Goal: Task Accomplishment & Management: Manage account settings

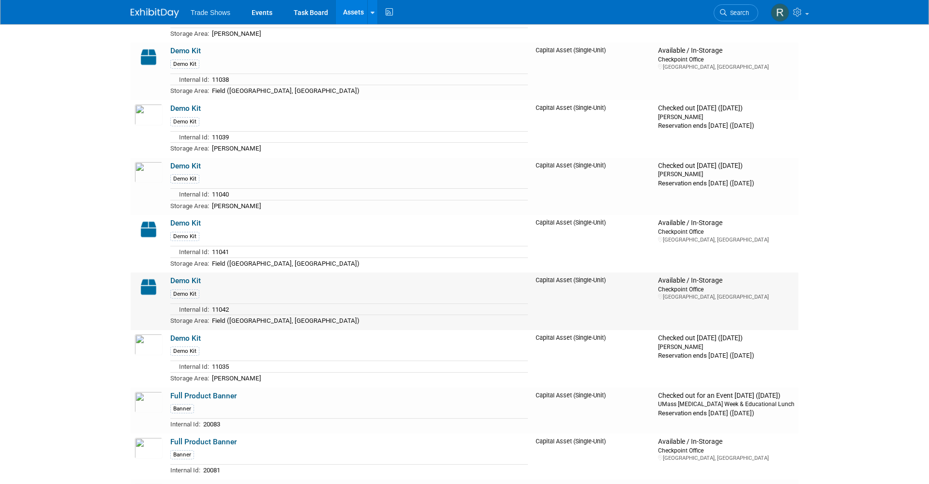
click at [204, 288] on div "Demo Kit" at bounding box center [349, 293] width 358 height 11
click at [189, 272] on td "Demo Kit Demo Kit Internal Id: 11042 Storage Area: Field (Independence, OH)" at bounding box center [348, 301] width 365 height 58
click at [184, 276] on link "Demo Kit" at bounding box center [185, 280] width 30 height 9
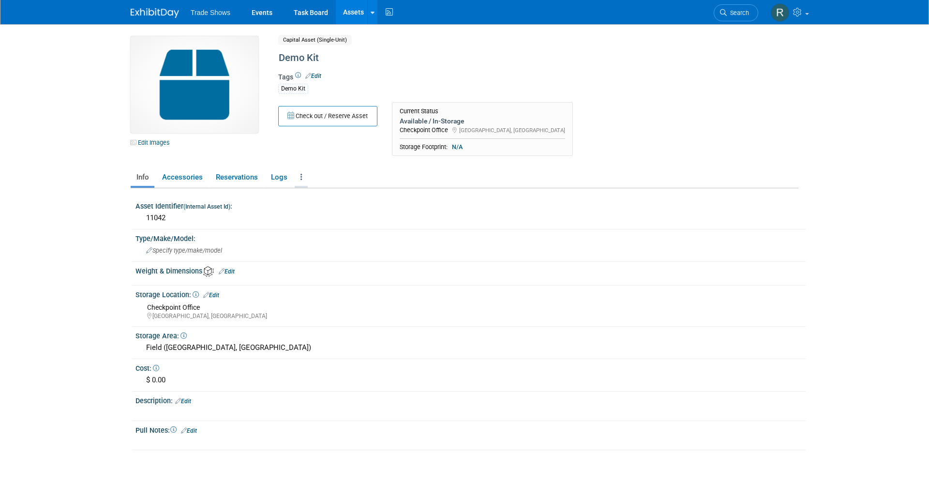
click at [301, 179] on icon at bounding box center [302, 176] width 2 height 7
click at [315, 209] on link "Copy/Duplicate Asset" at bounding box center [337, 213] width 84 height 16
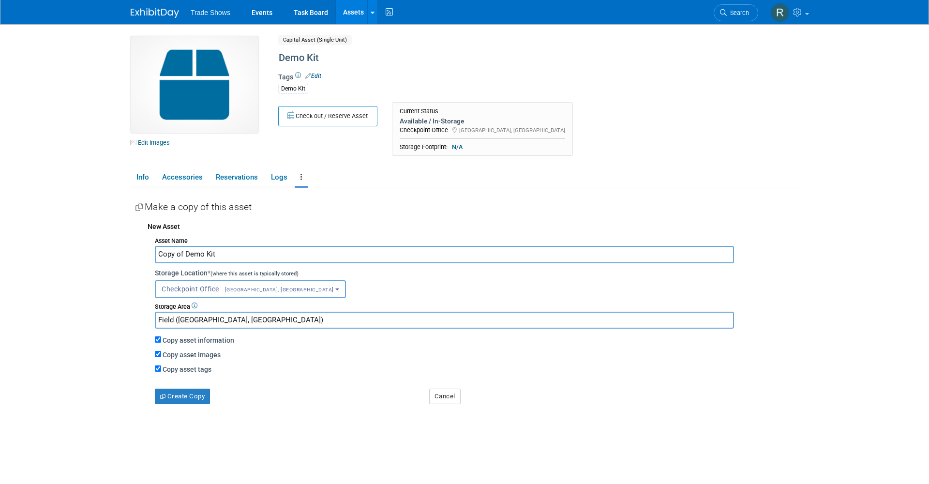
click at [185, 254] on input "Copy of Demo Kit" at bounding box center [444, 254] width 579 height 17
type input "Copy oDemo Kit"
click at [193, 392] on button "Create Copy" at bounding box center [182, 396] width 55 height 15
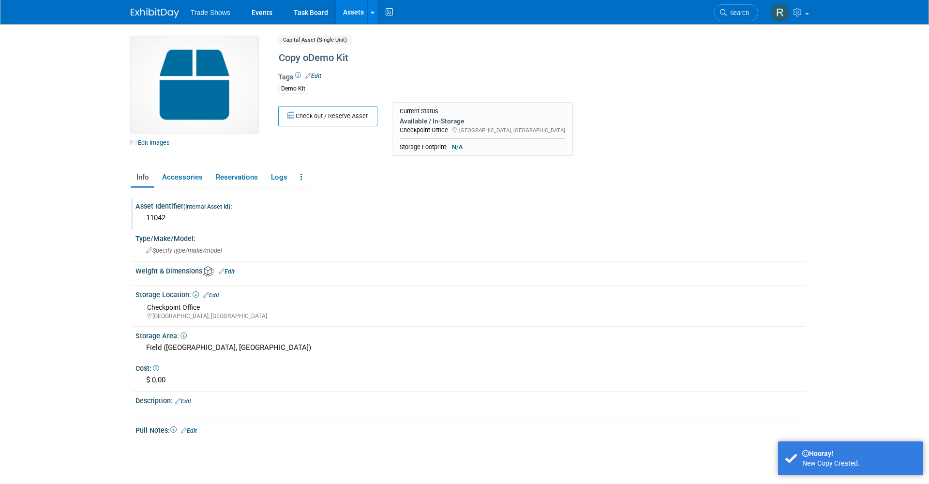
click at [160, 213] on div "11042" at bounding box center [471, 218] width 656 height 15
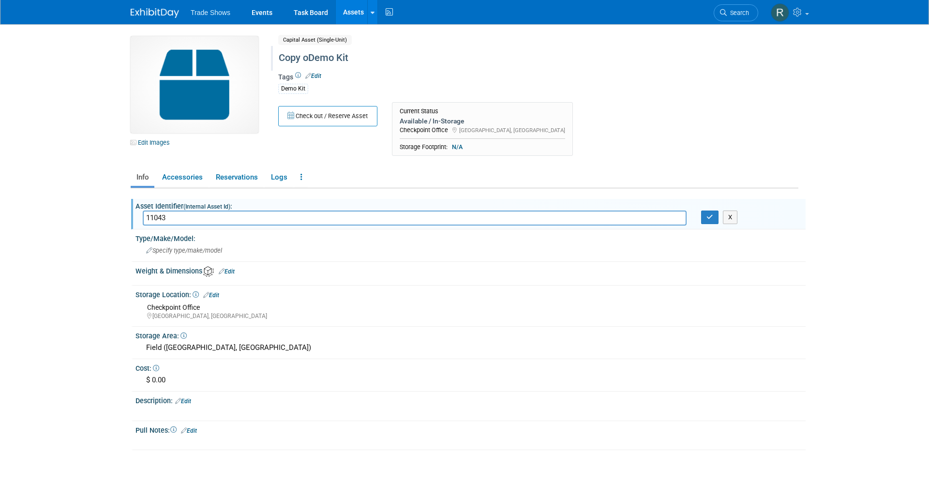
type input "11043"
click at [310, 61] on div "Copy oDemo Kit" at bounding box center [496, 57] width 443 height 17
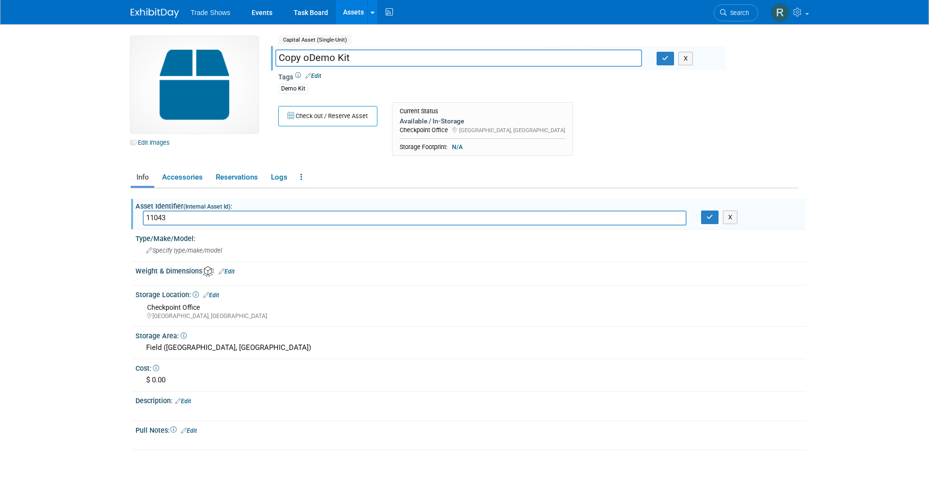
click at [309, 58] on input "Copy oDemo Kit" at bounding box center [458, 57] width 367 height 17
type input "Demo Kit"
click at [585, 83] on div "Demo Kit" at bounding box center [498, 88] width 440 height 12
click at [661, 59] on button "button" at bounding box center [665, 59] width 17 height 14
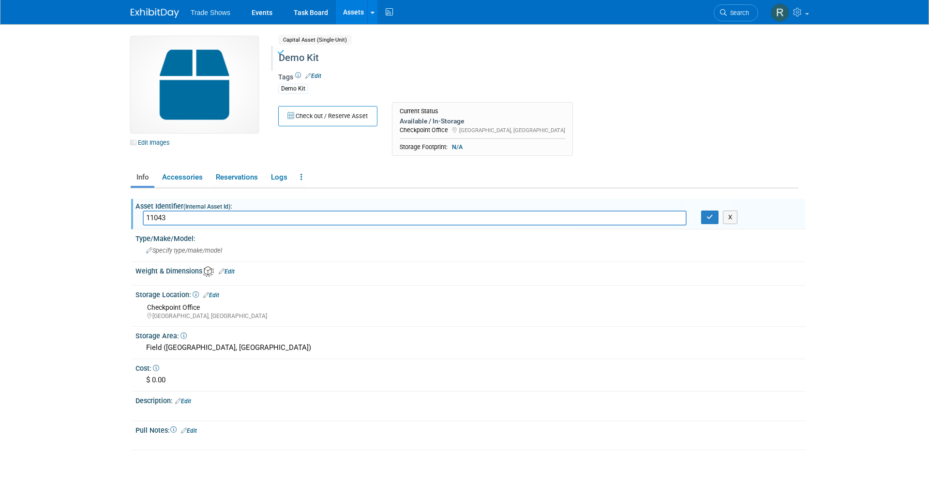
click at [712, 224] on div "11043 X" at bounding box center [471, 218] width 670 height 15
click at [710, 220] on button "button" at bounding box center [709, 218] width 17 height 14
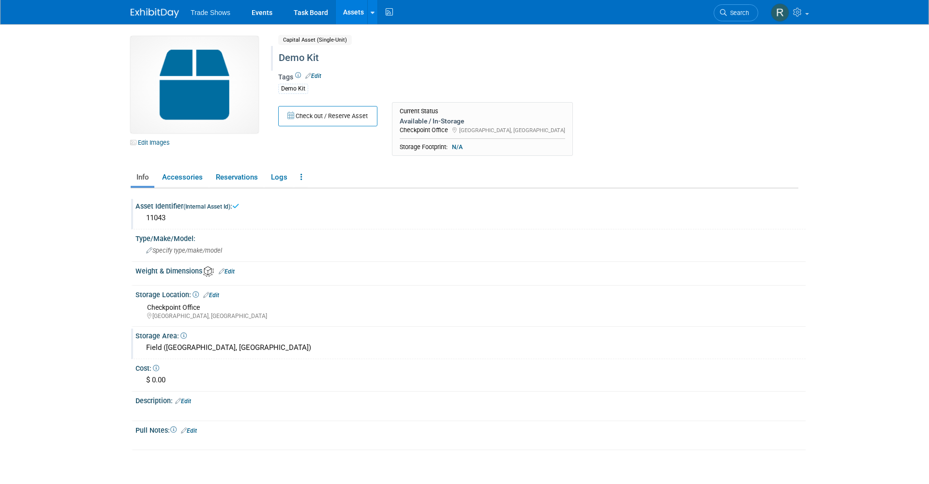
click at [316, 342] on div "Field ([GEOGRAPHIC_DATA], [GEOGRAPHIC_DATA])" at bounding box center [471, 347] width 656 height 15
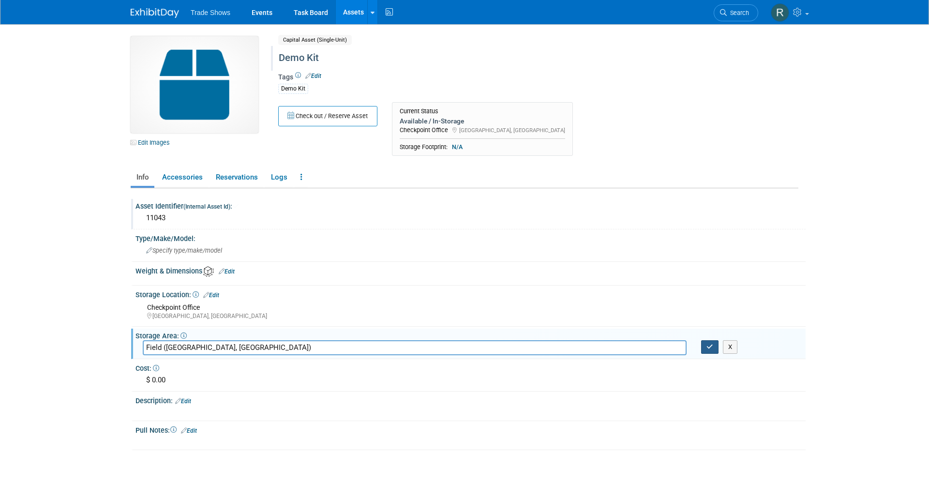
click at [708, 345] on icon "button" at bounding box center [710, 347] width 7 height 6
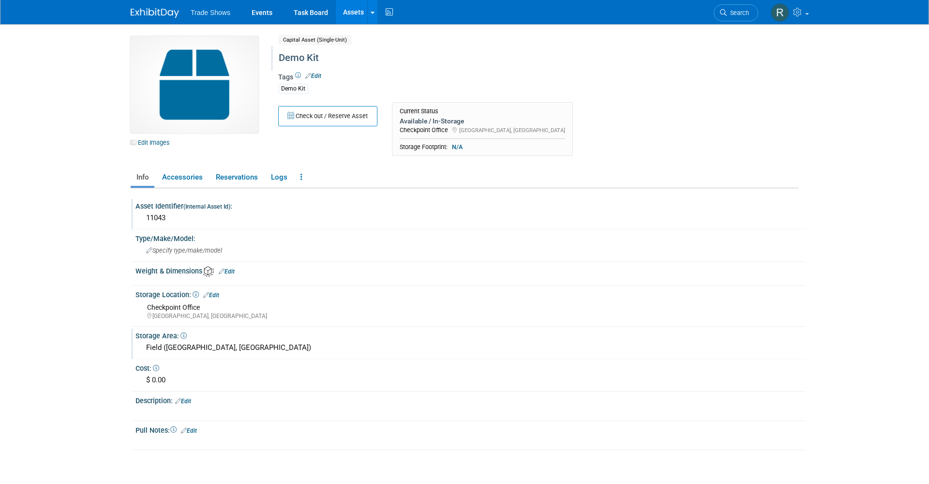
click at [225, 344] on div "Field ([GEOGRAPHIC_DATA], [GEOGRAPHIC_DATA])" at bounding box center [471, 347] width 656 height 15
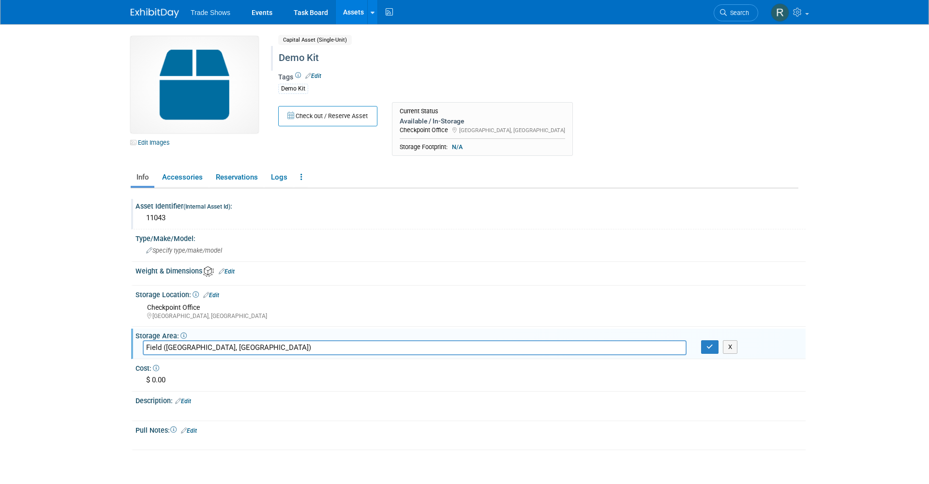
click at [242, 344] on input "Field (Independence, OH)" at bounding box center [415, 347] width 544 height 15
type input "[PERSON_NAME]"
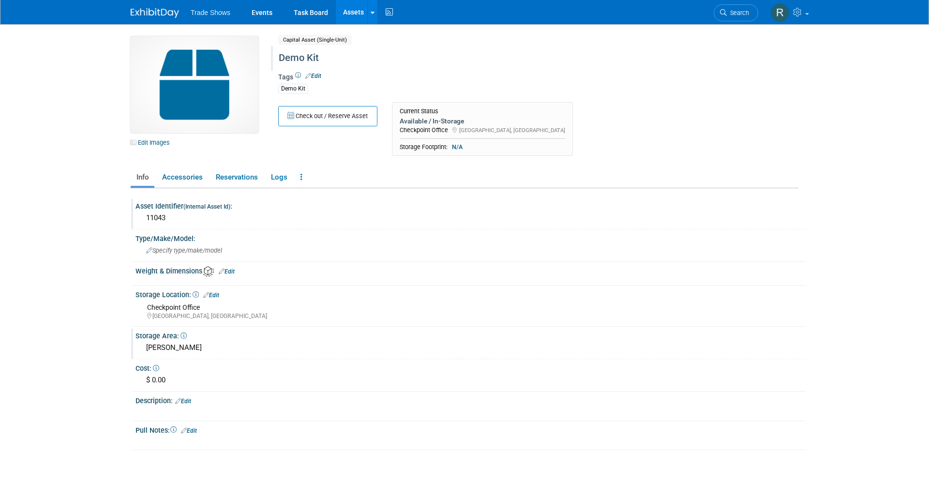
click at [200, 119] on img at bounding box center [195, 84] width 128 height 97
click at [141, 149] on link "Edit Images" at bounding box center [152, 142] width 43 height 12
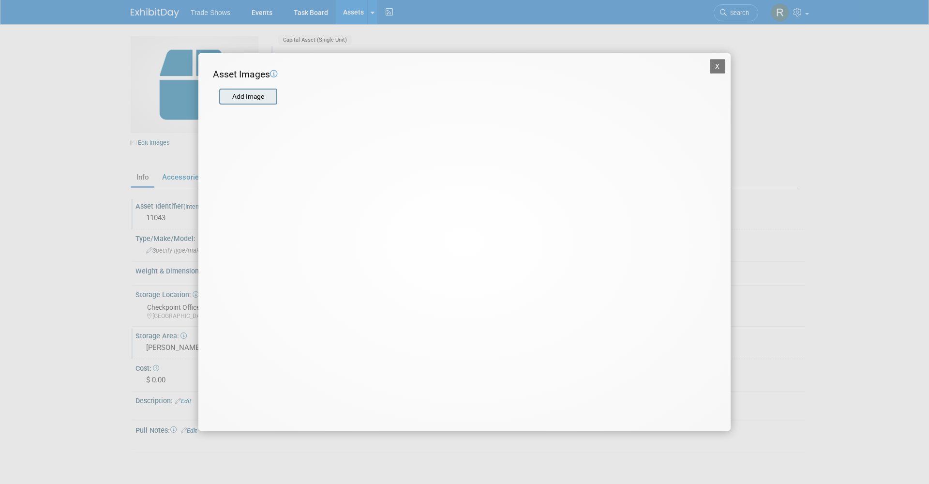
click at [241, 97] on input "file" at bounding box center [218, 97] width 115 height 15
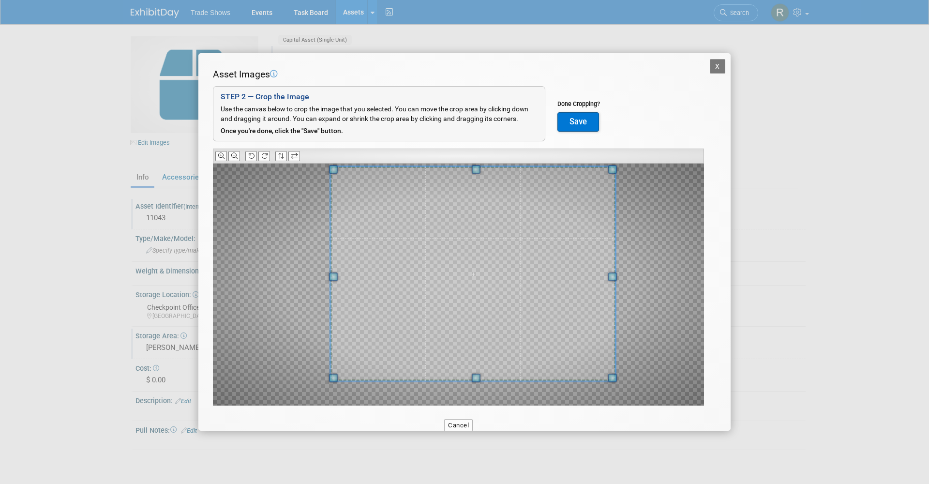
click at [625, 168] on div at bounding box center [458, 285] width 491 height 242
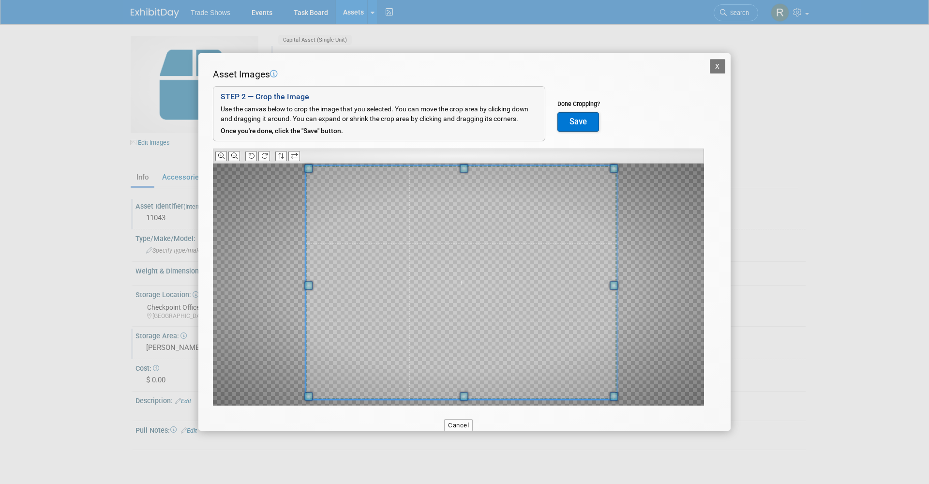
click at [307, 431] on div "X Asset Images Add Image STEP 2 — Crop the Image Use the canvas below to crop t…" at bounding box center [464, 242] width 929 height 484
click at [582, 112] on button "Save" at bounding box center [579, 121] width 42 height 19
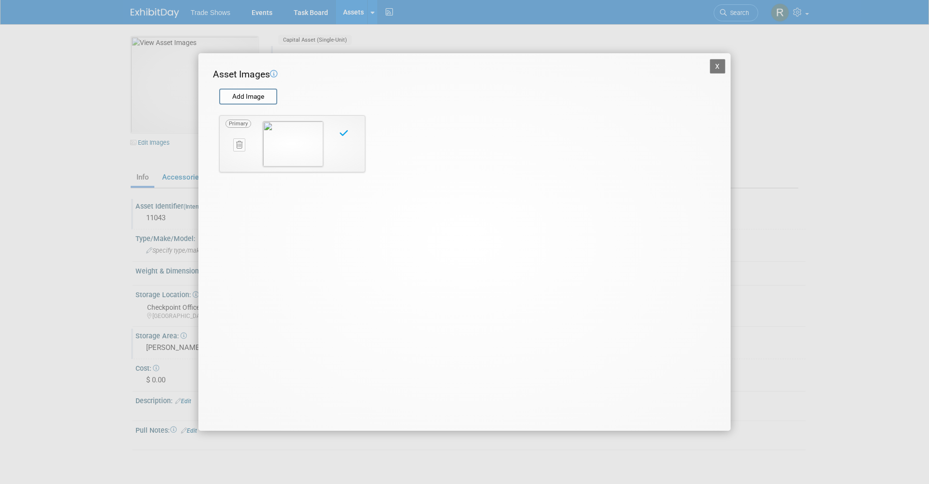
click at [723, 65] on button "X" at bounding box center [717, 66] width 15 height 15
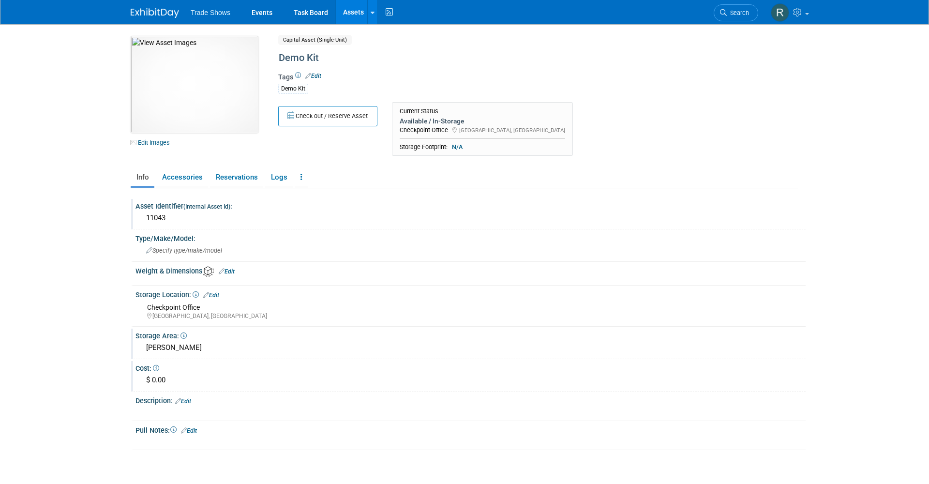
click at [285, 366] on div "Cost:" at bounding box center [471, 367] width 670 height 12
click at [559, 140] on div "Check out / Reserve Asset Current Status Available / In-Storage Checkpoint Offi…" at bounding box center [498, 131] width 455 height 59
click at [180, 405] on div "X" at bounding box center [469, 407] width 658 height 5
click at [191, 398] on link "Edit" at bounding box center [183, 401] width 16 height 7
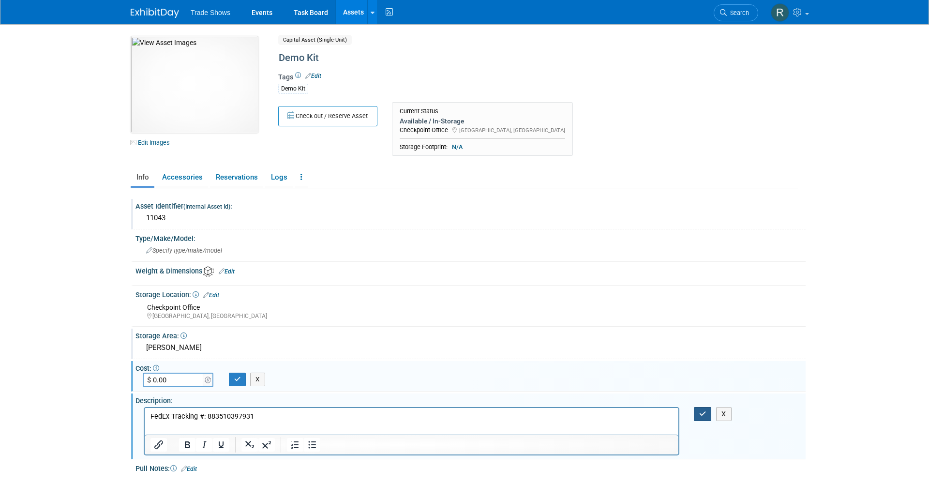
click at [700, 410] on icon "button" at bounding box center [702, 413] width 7 height 7
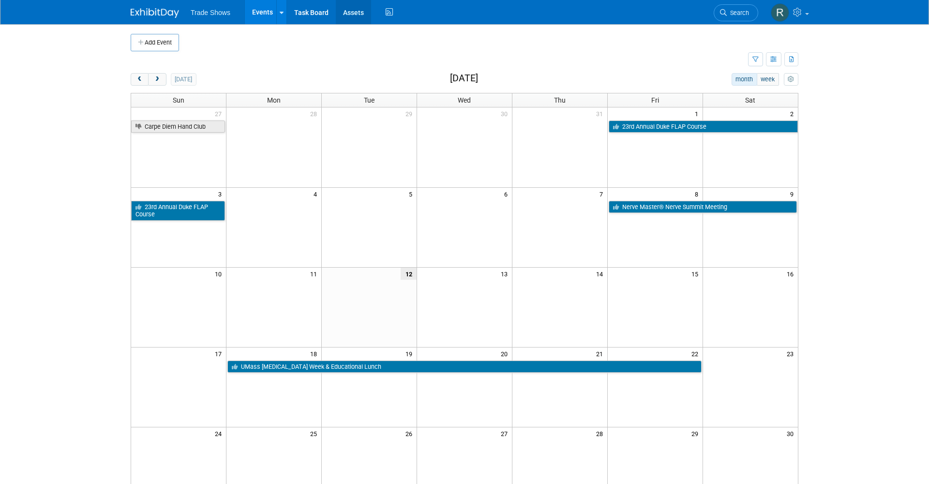
click at [361, 12] on link "Assets" at bounding box center [353, 12] width 35 height 24
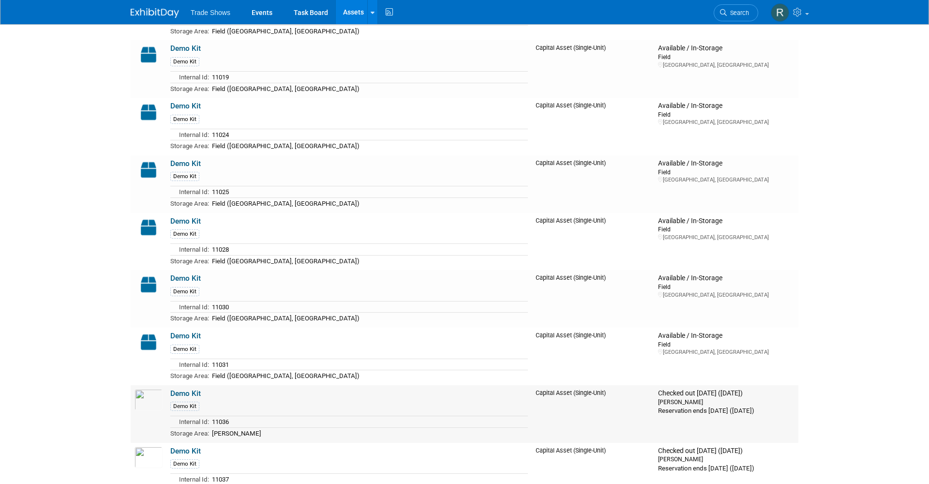
scroll to position [1104, 0]
click at [180, 388] on link "Demo Kit" at bounding box center [185, 392] width 30 height 9
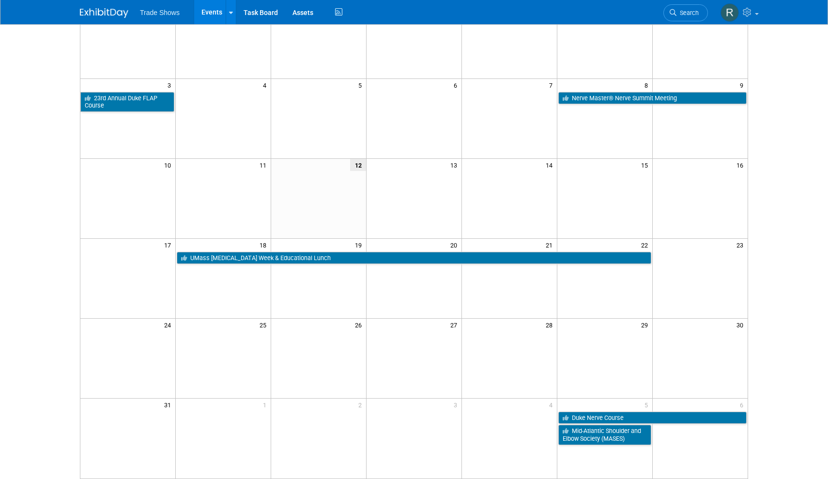
scroll to position [110, 0]
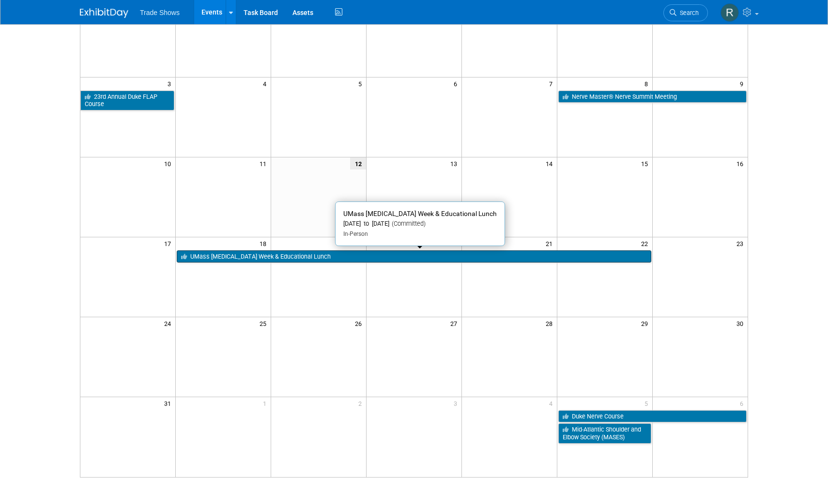
click at [332, 255] on link "UMass [MEDICAL_DATA] Week & Educational Lunch" at bounding box center [414, 256] width 474 height 13
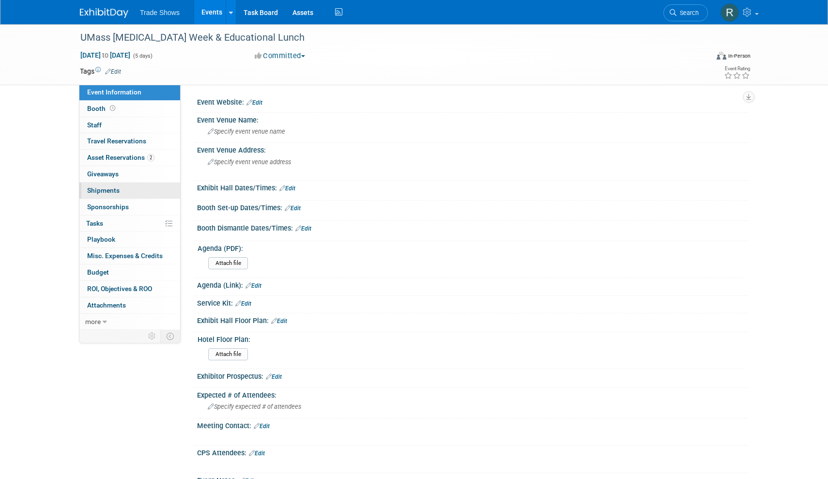
click at [130, 192] on link "0 Shipments 0" at bounding box center [129, 190] width 101 height 16
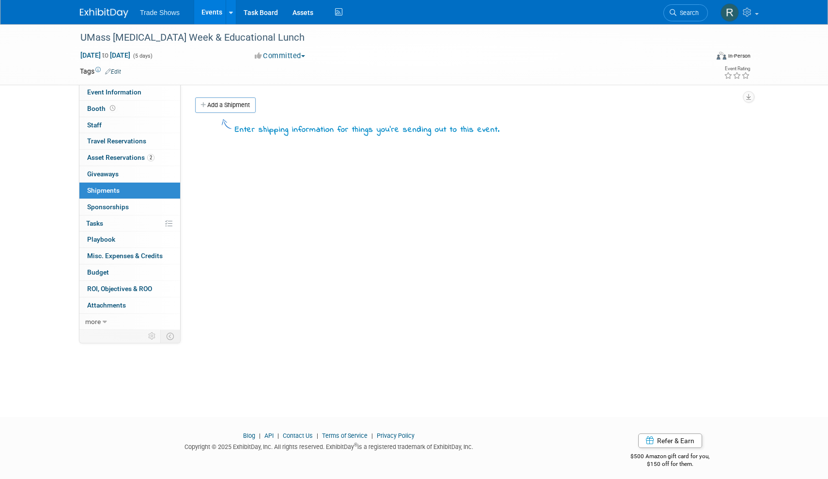
click at [218, 104] on link "Add a Shipment" at bounding box center [225, 104] width 60 height 15
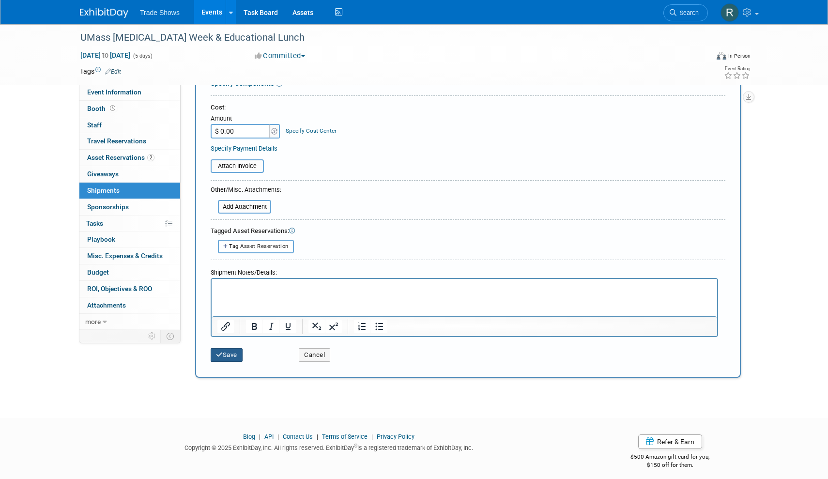
type input "MKT Materials"
click at [219, 351] on icon "submit" at bounding box center [219, 354] width 7 height 6
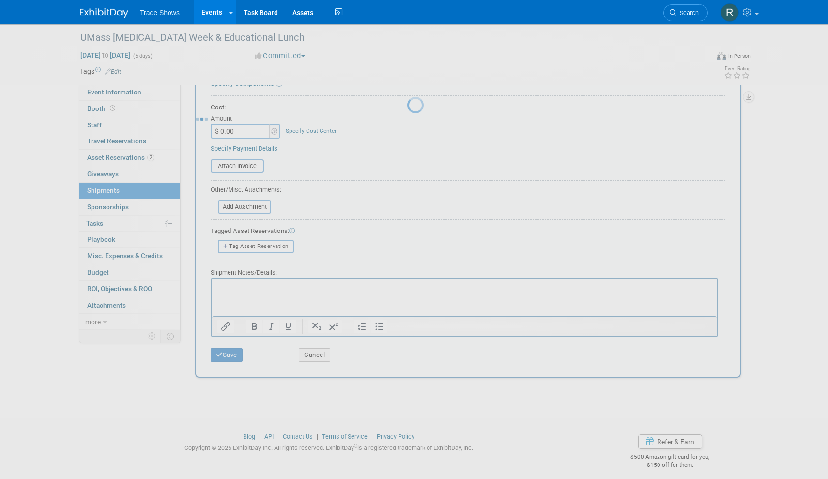
scroll to position [6, 0]
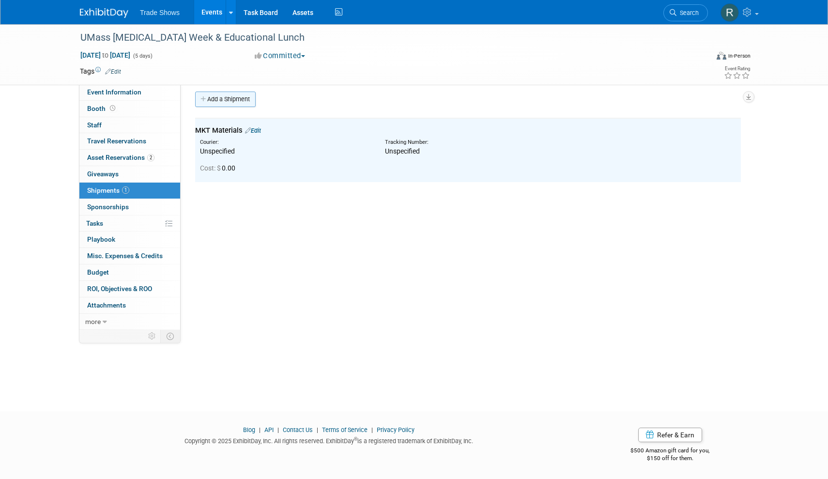
click at [230, 99] on link "Add a Shipment" at bounding box center [225, 98] width 60 height 15
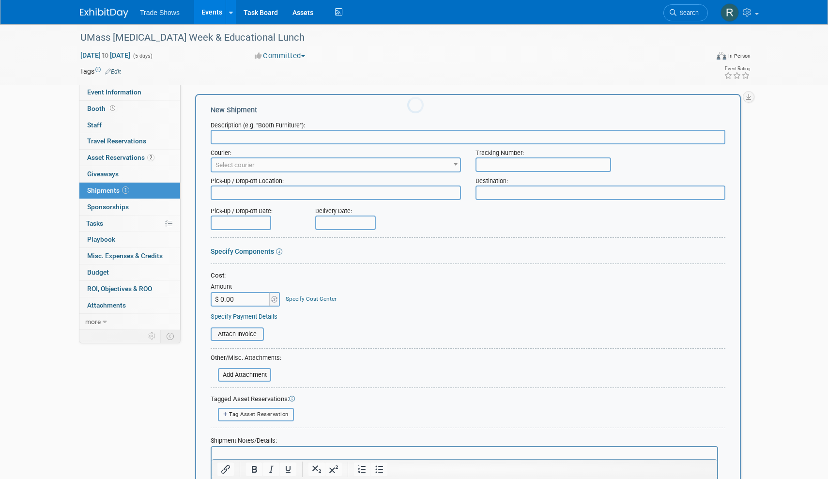
scroll to position [0, 0]
type input "r"
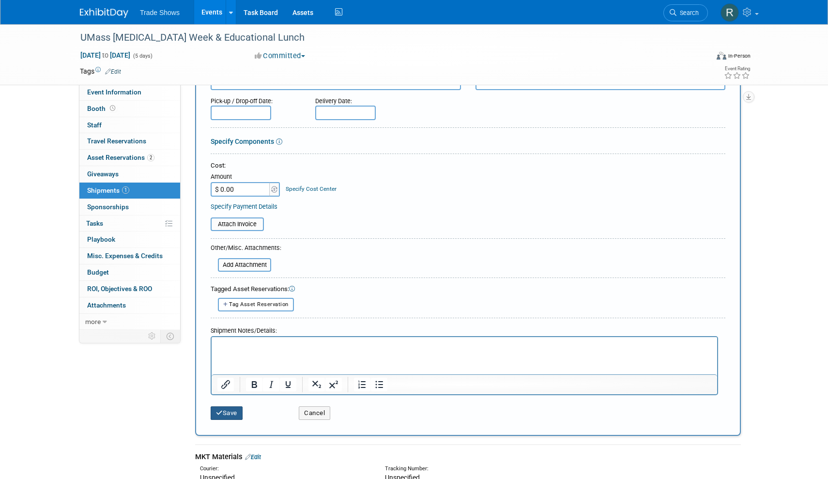
type input "Return - MKT Materials"
click at [236, 406] on button "Save" at bounding box center [227, 413] width 32 height 14
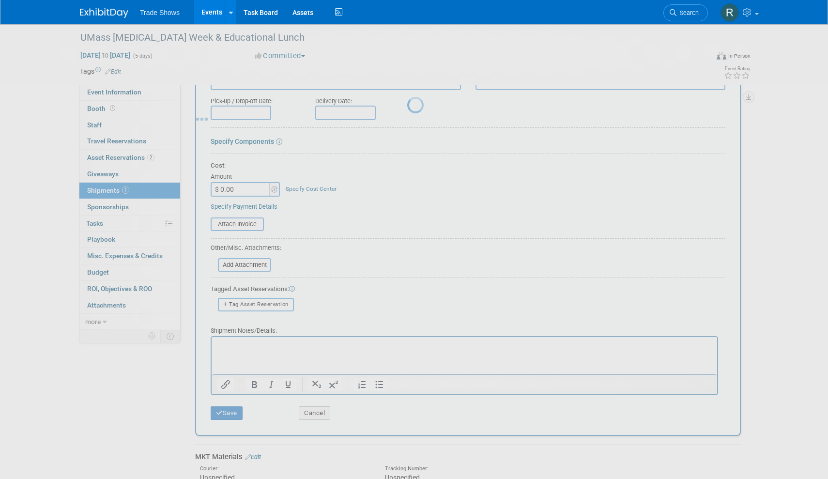
scroll to position [6, 0]
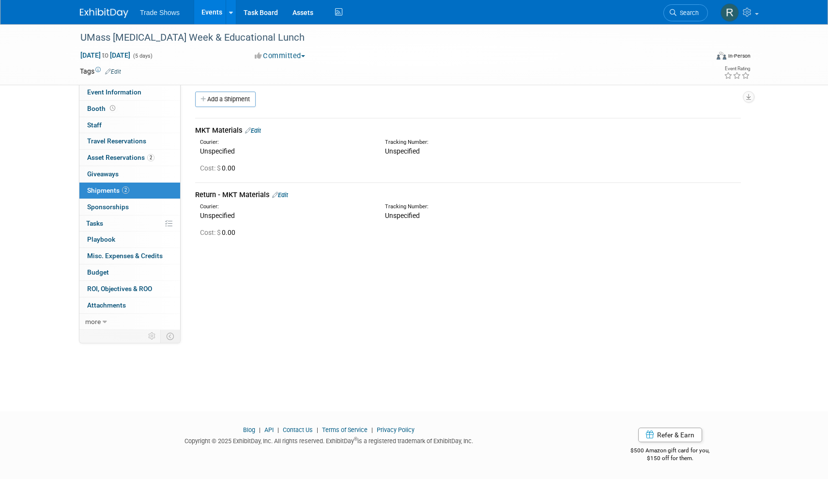
click at [281, 194] on link "Edit" at bounding box center [280, 194] width 16 height 7
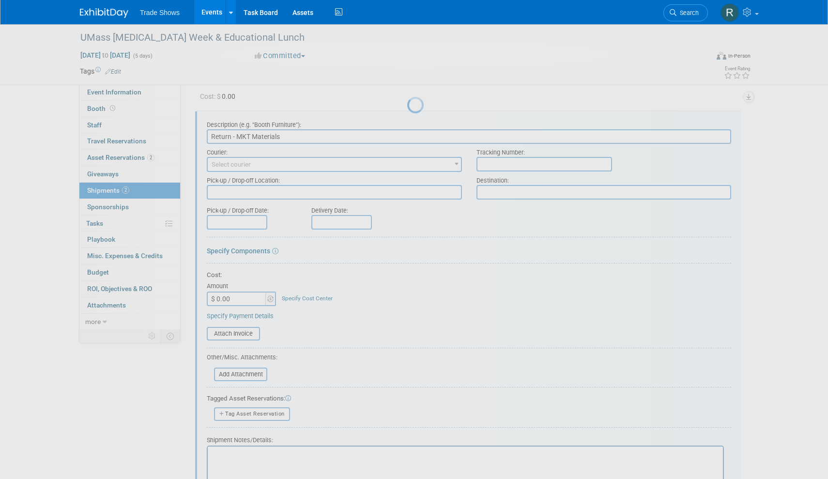
scroll to position [0, 0]
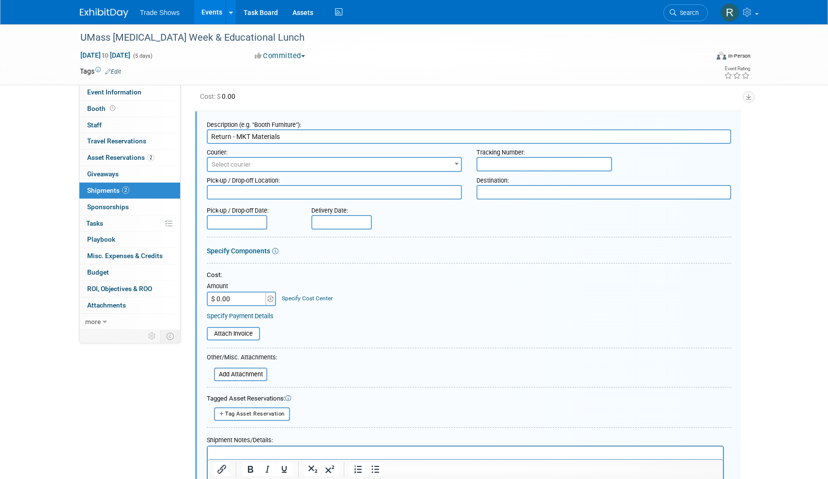
click at [248, 285] on div "Amount" at bounding box center [242, 287] width 70 height 10
drag, startPoint x: 246, startPoint y: 295, endPoint x: 164, endPoint y: 293, distance: 82.3
click at [164, 294] on div "Event Information Event Info Booth Booth 0 Staff 0 Staff 0 Travel Reservations …" at bounding box center [414, 238] width 682 height 583
type input "$ 13.64"
click at [241, 410] on span "Tag Asset Reservation" at bounding box center [255, 413] width 60 height 6
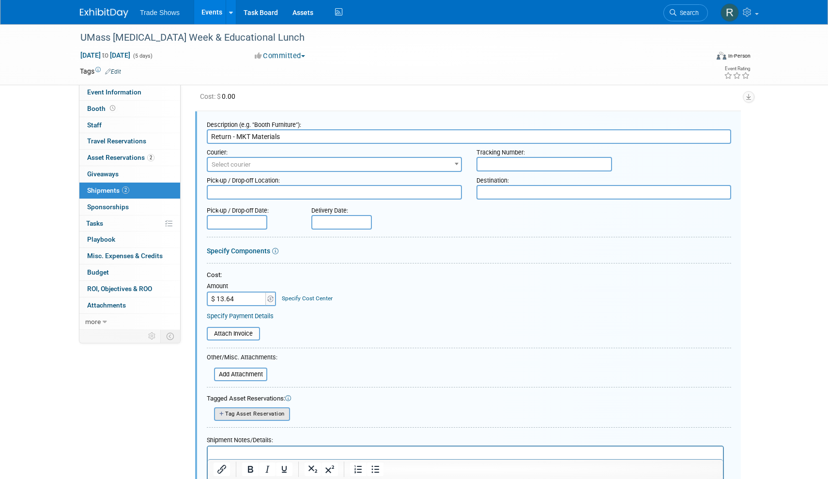
select select
click at [235, 430] on img at bounding box center [233, 439] width 28 height 21
click at [216, 431] on input "Full Product Banner Already tagged in this shipment Asset Identifier: 20083" at bounding box center [213, 434] width 6 height 6
select select "1_15651220"
click at [237, 414] on img at bounding box center [241, 414] width 18 height 14
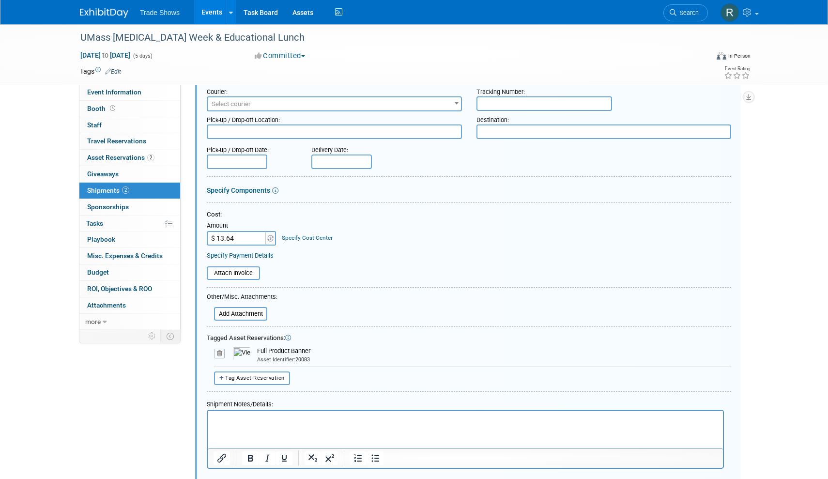
scroll to position [143, 0]
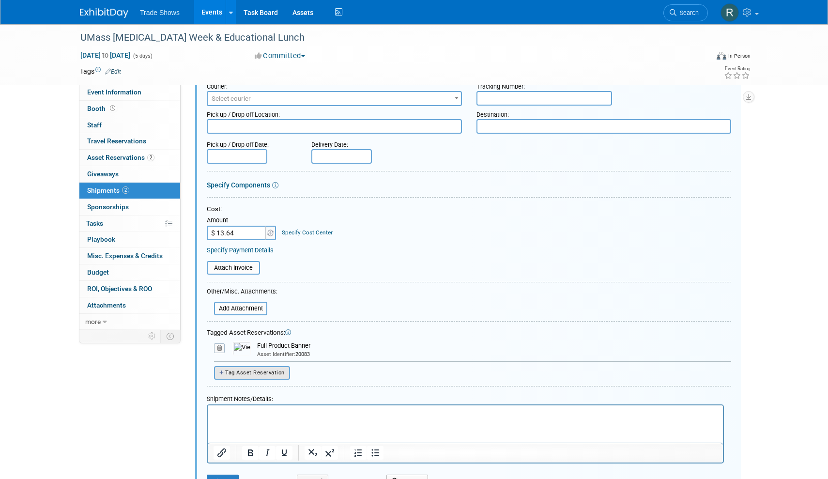
click at [267, 366] on button "Tag Asset Reservation" at bounding box center [252, 372] width 76 height 13
select select
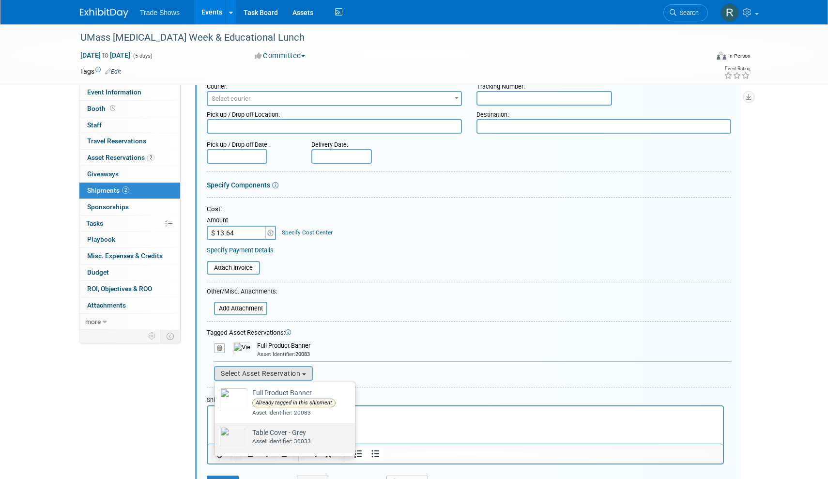
click at [264, 437] on div "Asset Identifier: 30033" at bounding box center [281, 441] width 59 height 8
click at [216, 434] on input "Table Cover - Grey Already tagged in this shipment Asset Identifier: 30033" at bounding box center [213, 431] width 6 height 6
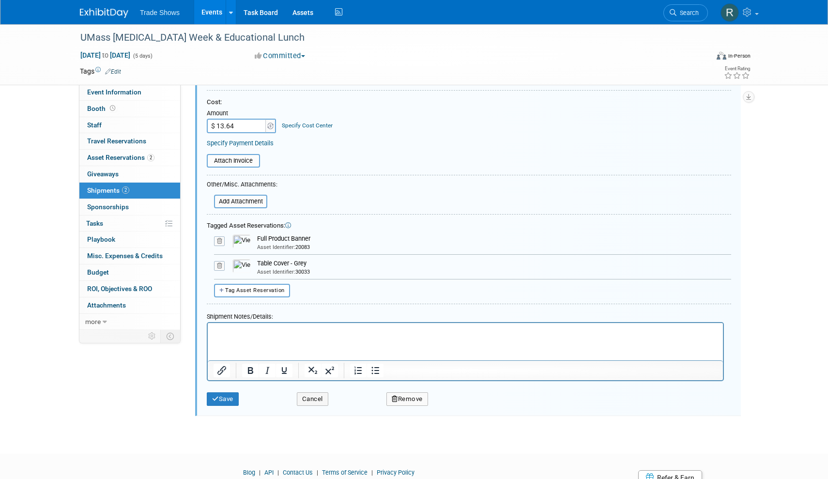
scroll to position [249, 0]
click at [223, 393] on button "Save" at bounding box center [223, 400] width 32 height 14
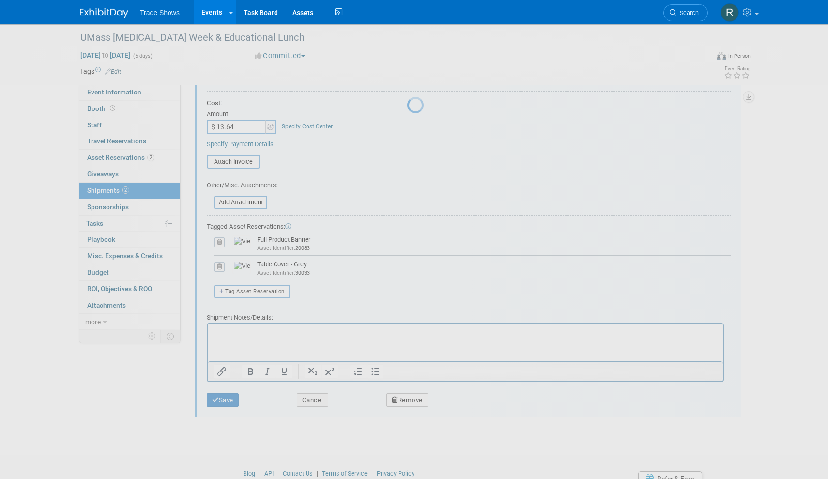
scroll to position [6, 0]
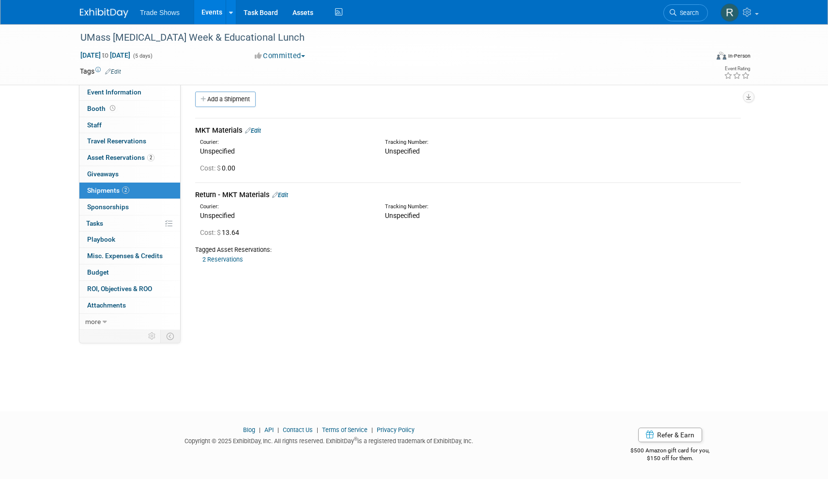
click at [260, 129] on link "Edit" at bounding box center [253, 130] width 16 height 7
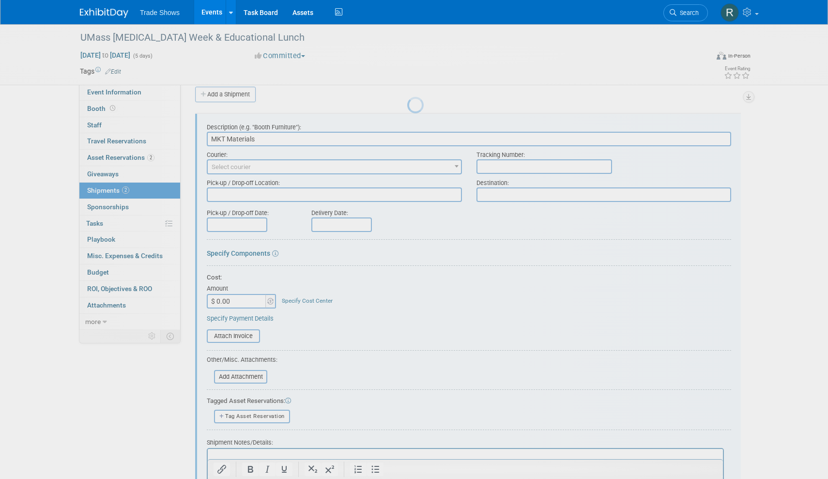
scroll to position [14, 0]
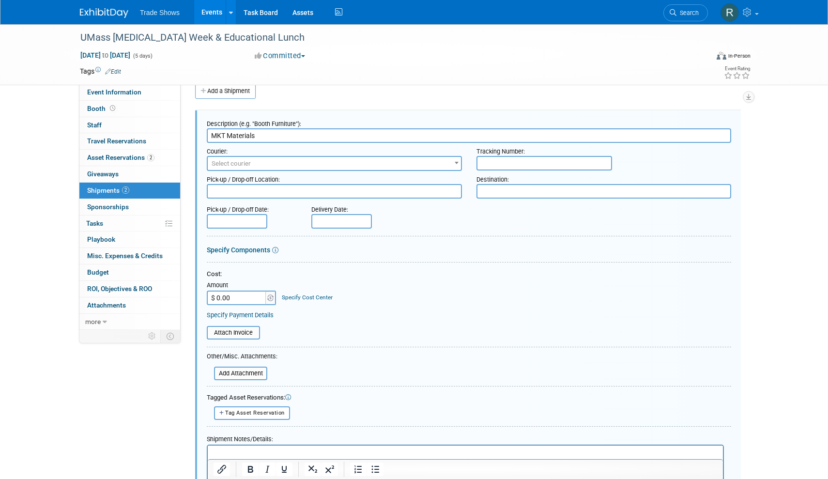
click at [502, 165] on input "text" at bounding box center [544, 163] width 136 height 15
paste input "883511499657"
type input "883511499657"
drag, startPoint x: 248, startPoint y: 297, endPoint x: 187, endPoint y: 297, distance: 61.0
click at [187, 297] on div "Event Website: Edit Event Venue Name: Specify event venue name Event Venue Addr…" at bounding box center [464, 190] width 567 height 240
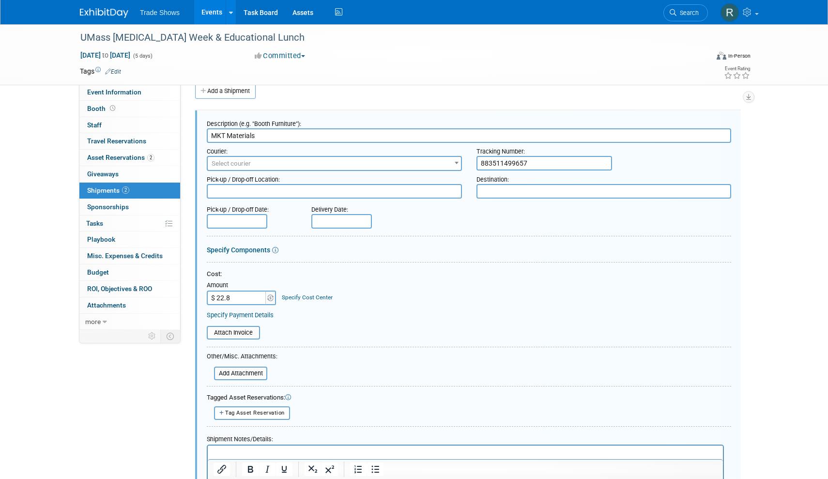
type input "$ 22.87"
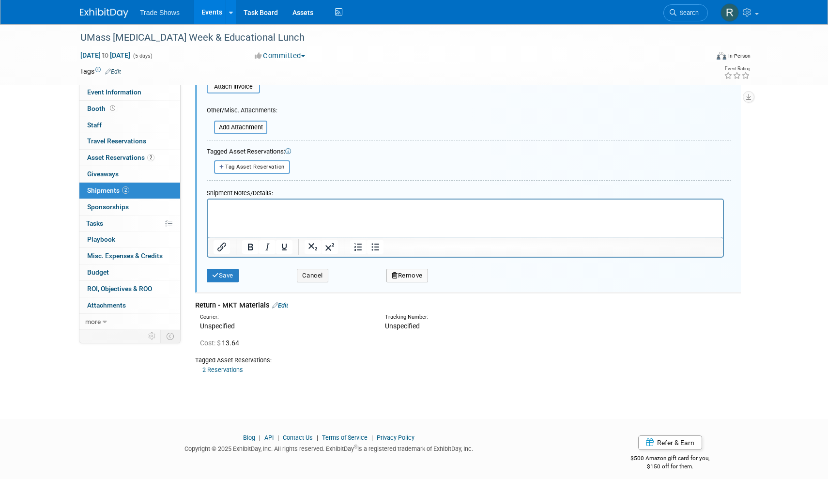
scroll to position [259, 0]
click at [221, 276] on div "Save Cancel Remove" at bounding box center [469, 273] width 524 height 30
click at [222, 270] on button "Save" at bounding box center [223, 276] width 32 height 14
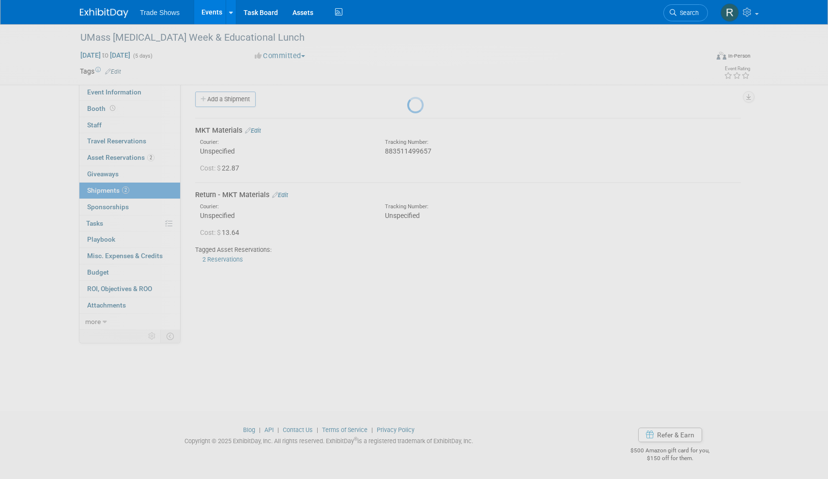
scroll to position [6, 0]
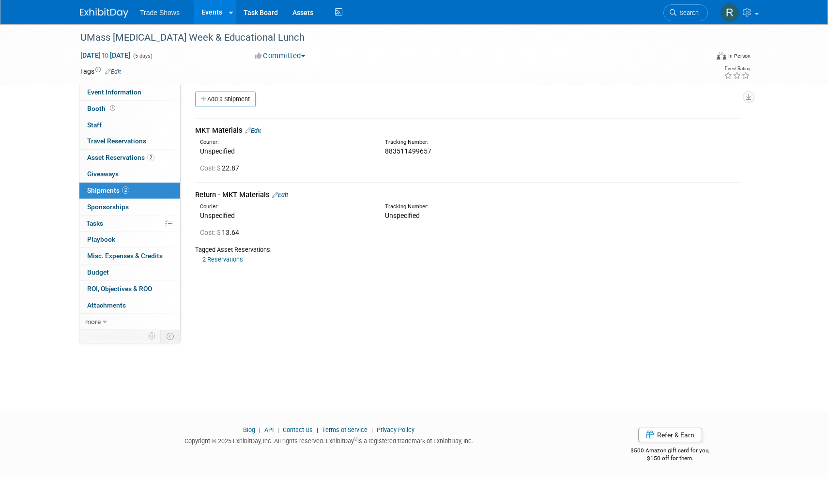
click at [280, 197] on div "Return - MKT Materials Edit" at bounding box center [467, 195] width 545 height 10
click at [280, 194] on link "Edit" at bounding box center [280, 194] width 16 height 7
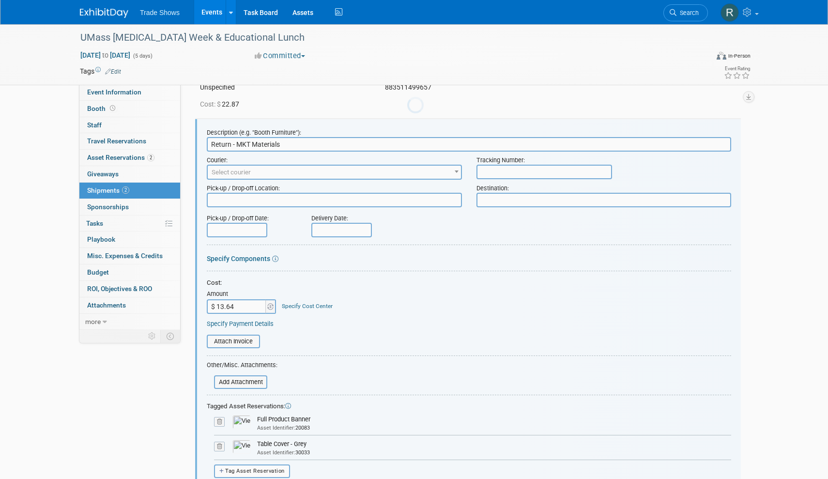
scroll to position [77, 0]
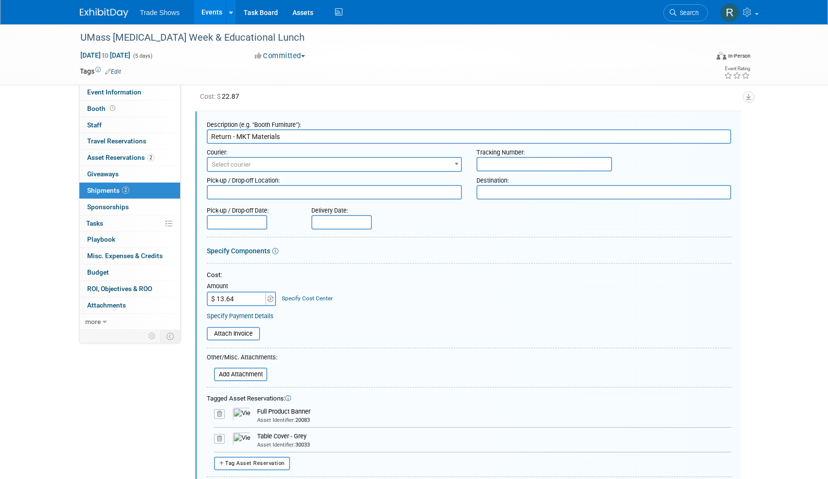
drag, startPoint x: 507, startPoint y: 162, endPoint x: 475, endPoint y: 186, distance: 40.1
click at [507, 162] on input "text" at bounding box center [544, 164] width 136 height 15
paste input "791890893139"
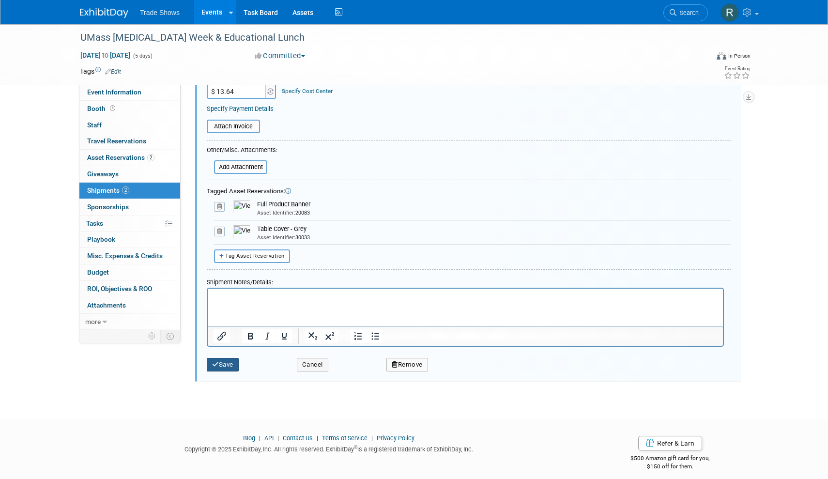
type input "791890893139"
click at [224, 358] on button "Save" at bounding box center [223, 365] width 32 height 14
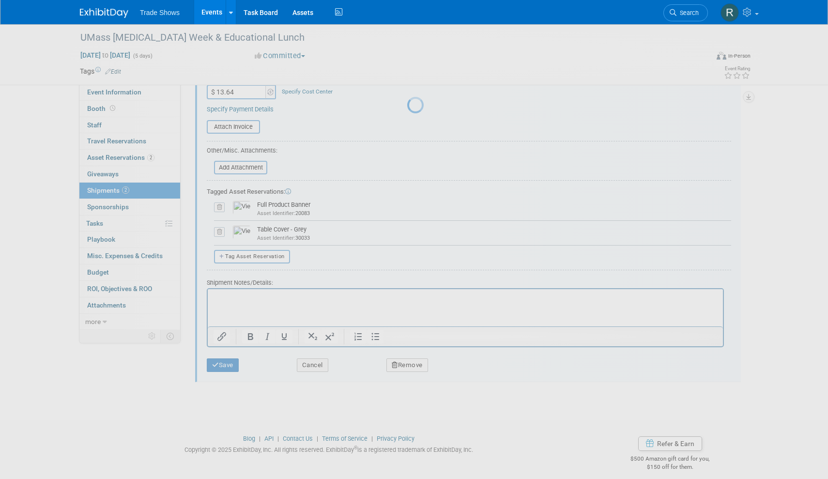
scroll to position [6, 0]
